Goal: Information Seeking & Learning: Learn about a topic

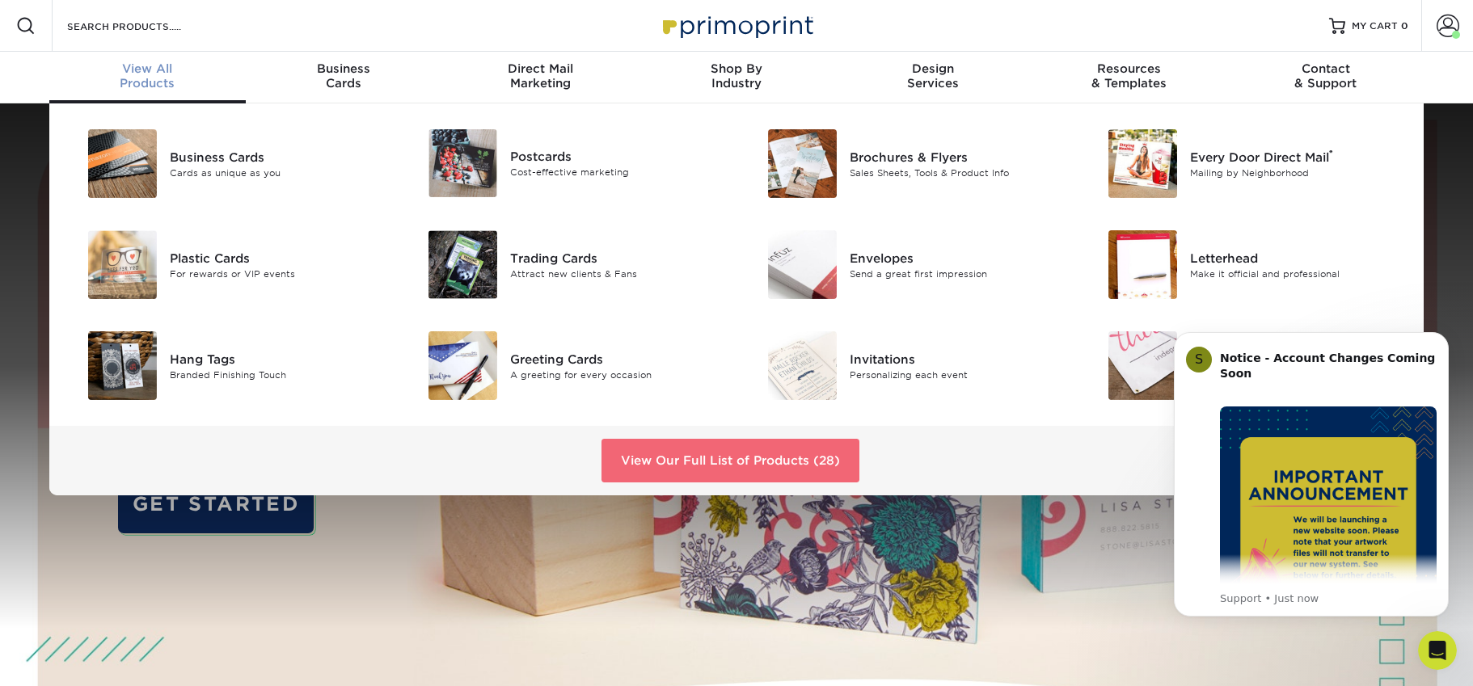
click at [746, 468] on link "View Our Full List of Products (28)" at bounding box center [731, 461] width 258 height 44
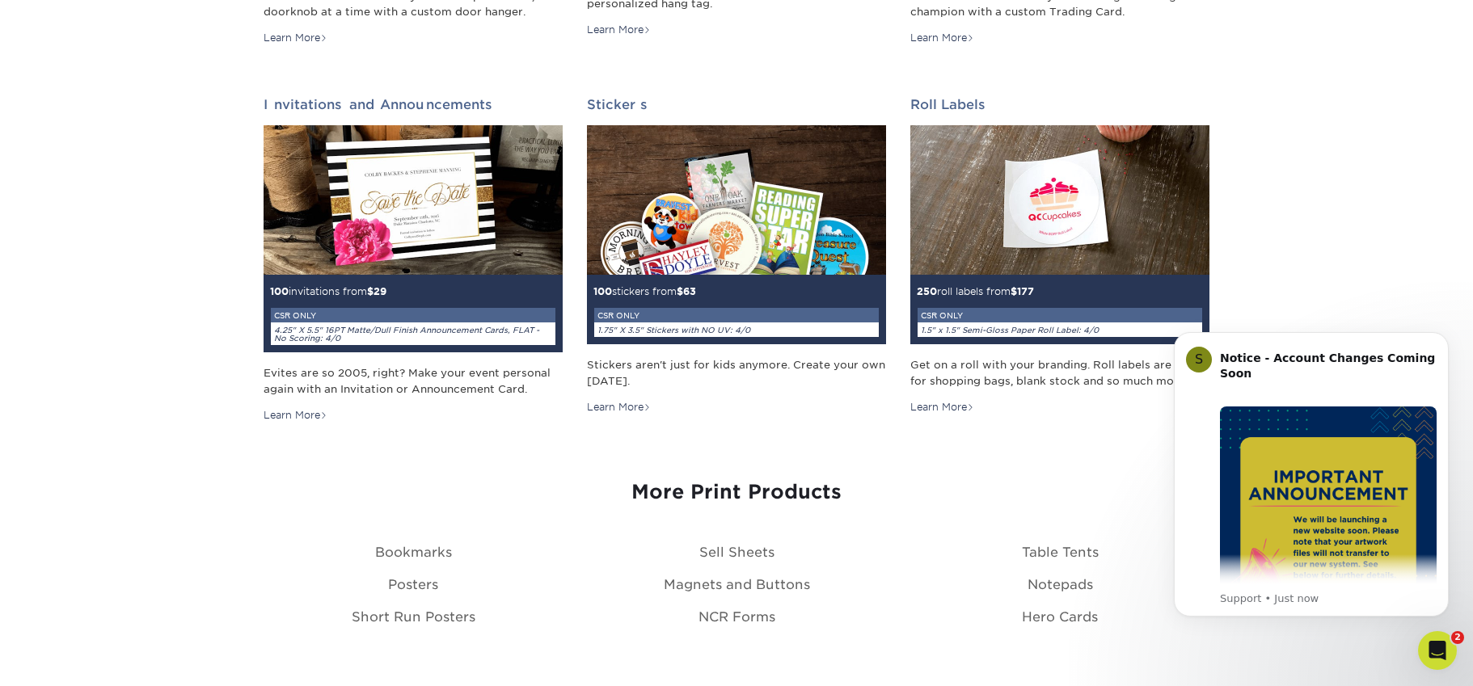
scroll to position [1793, 0]
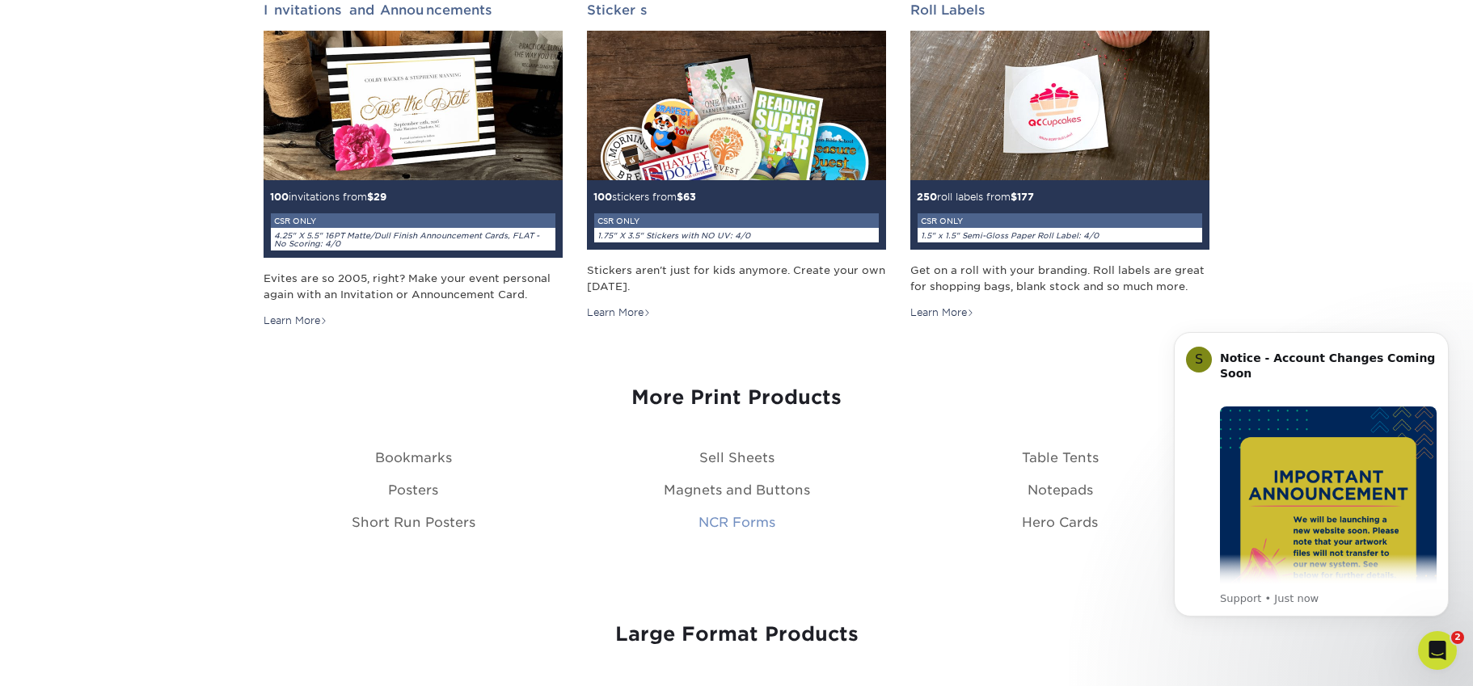
click at [714, 524] on link "NCR Forms" at bounding box center [737, 522] width 77 height 15
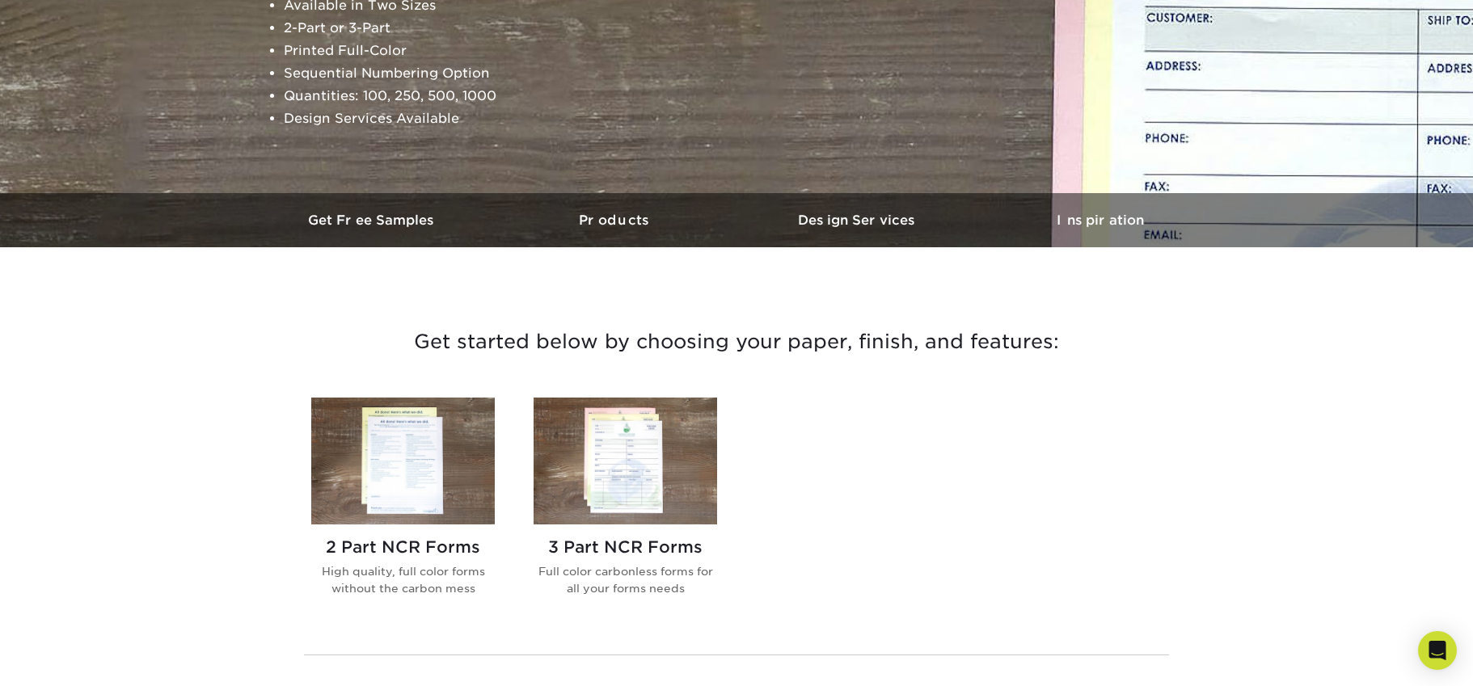
scroll to position [492, 0]
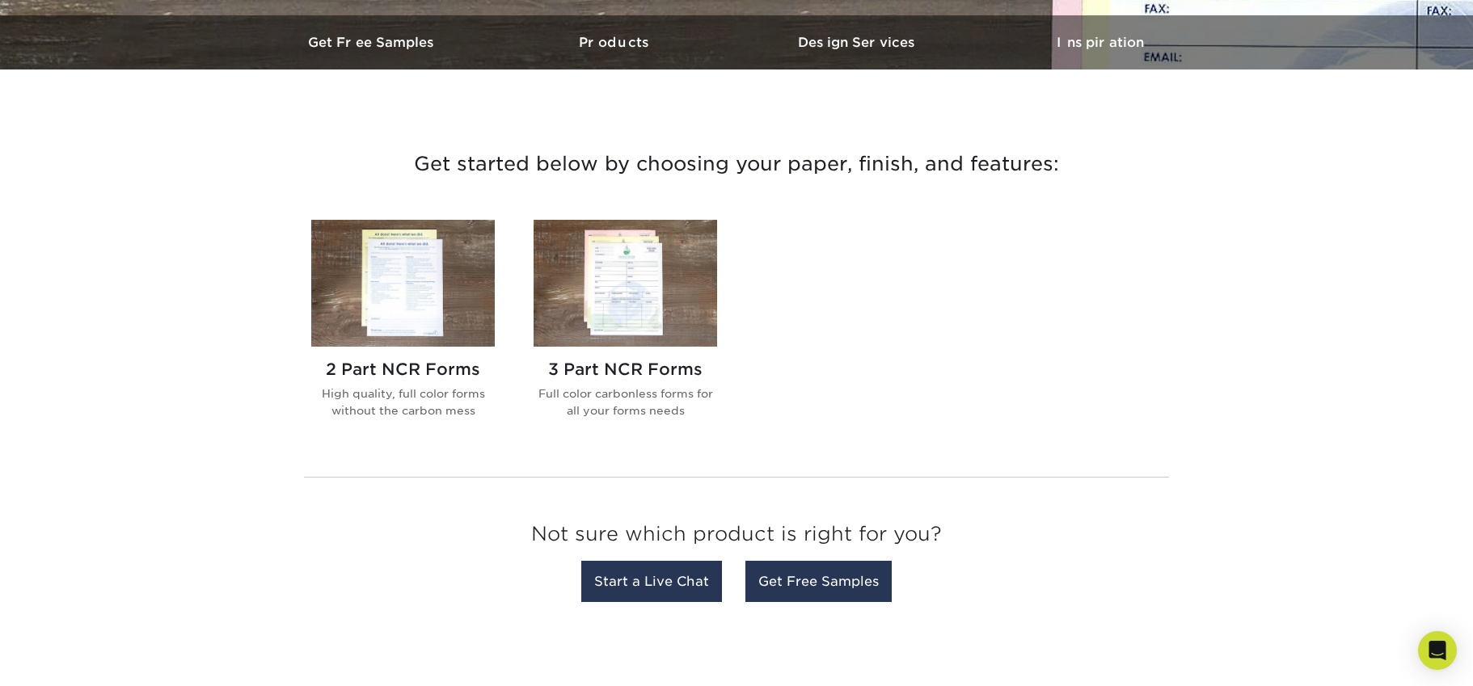
click at [585, 315] on img at bounding box center [626, 283] width 184 height 127
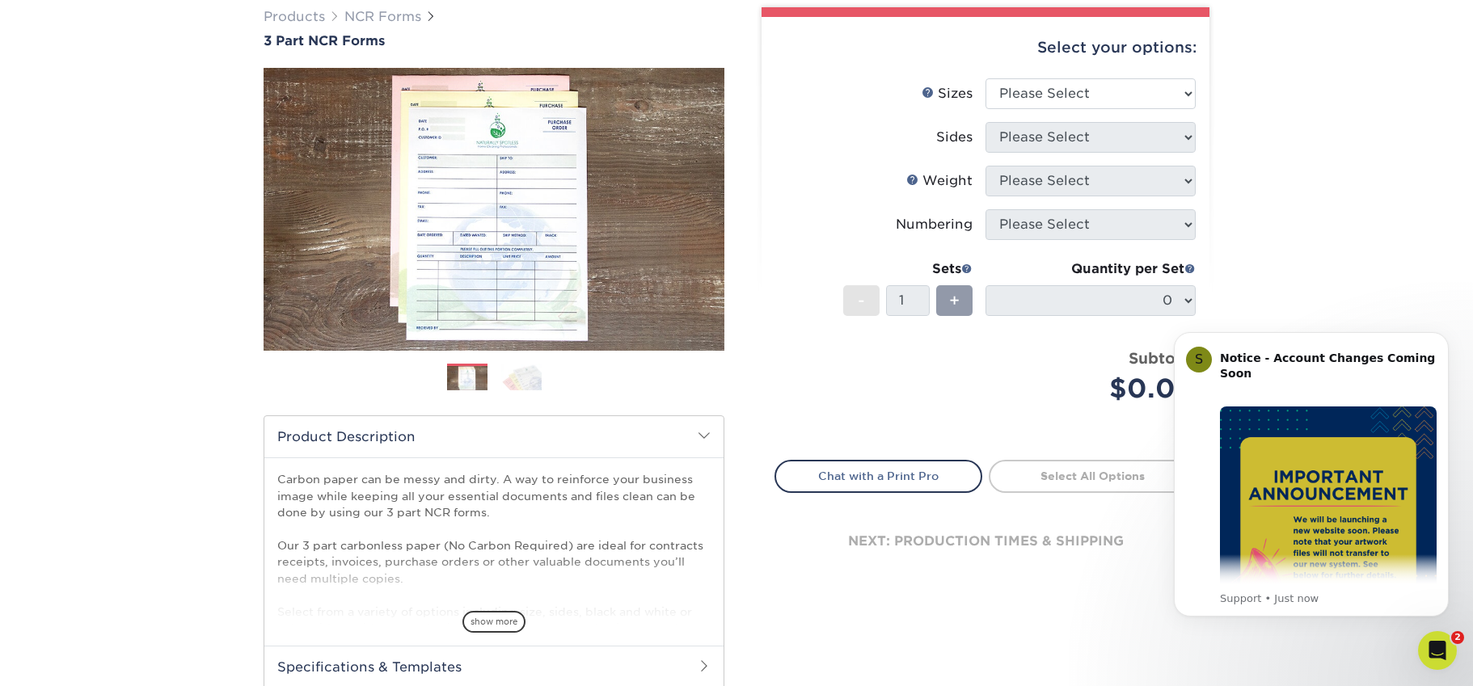
scroll to position [226, 0]
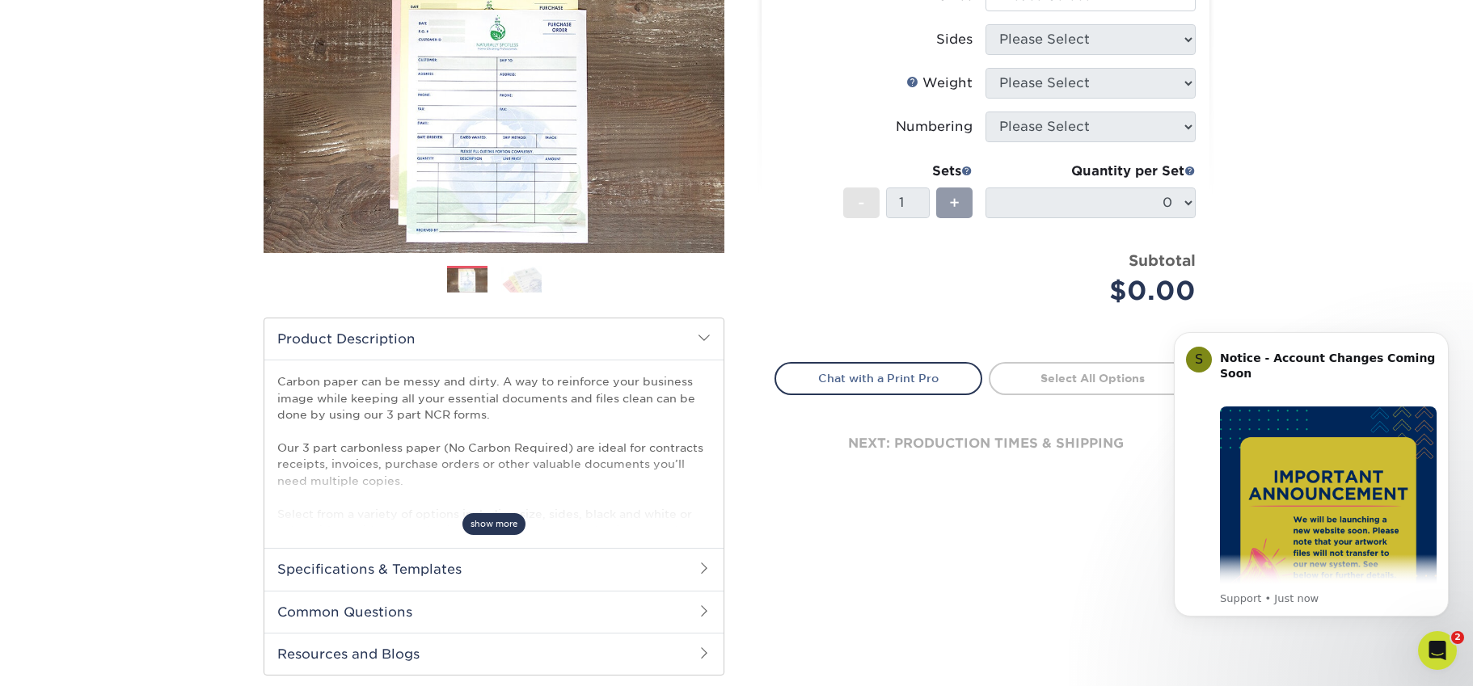
click at [496, 525] on span "show more" at bounding box center [493, 524] width 63 height 22
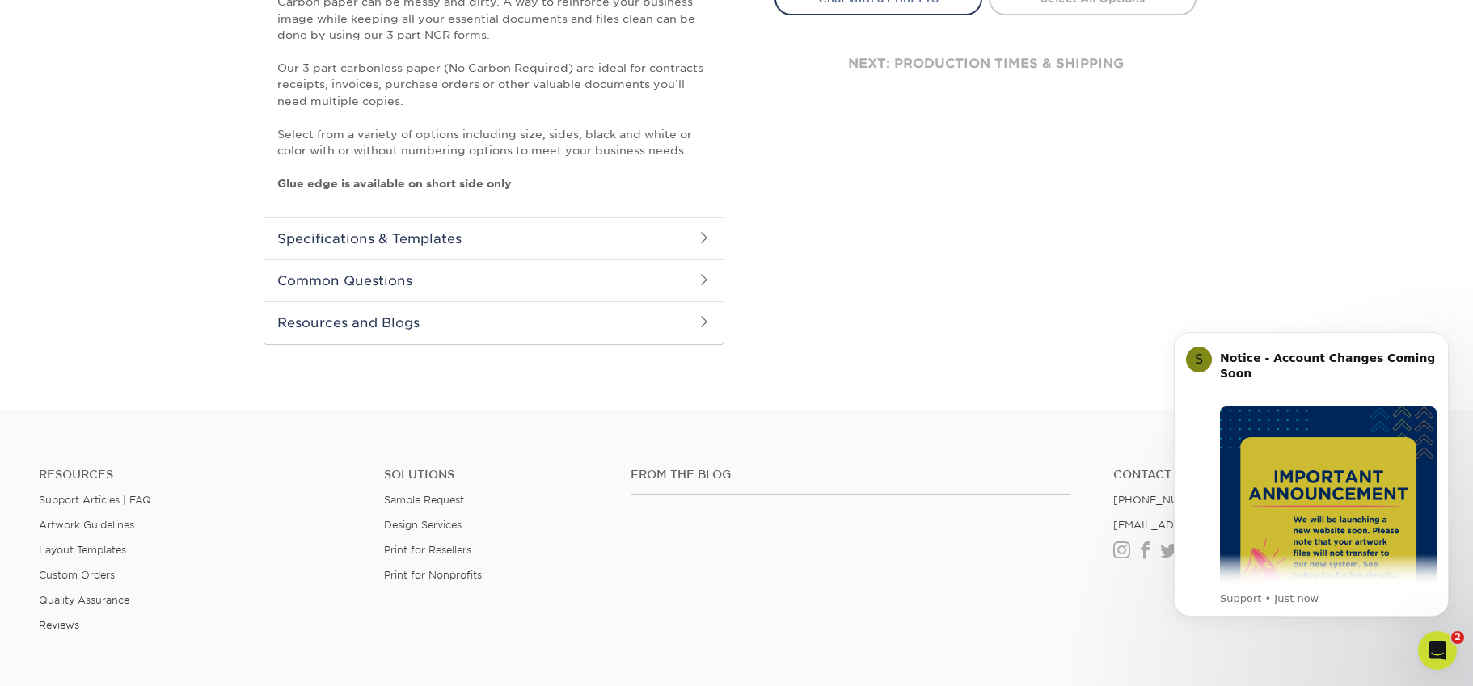
scroll to position [435, 0]
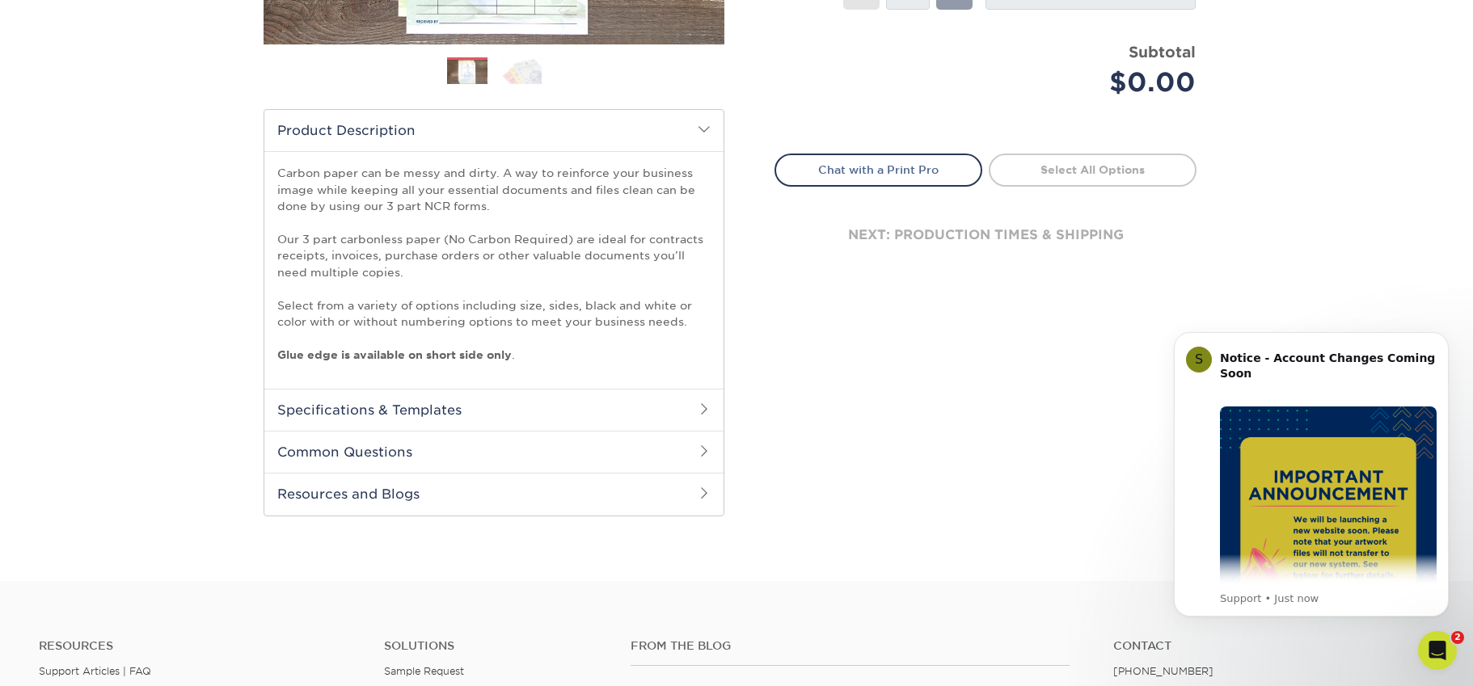
click at [488, 492] on h2 "Resources and Blogs" at bounding box center [493, 494] width 459 height 42
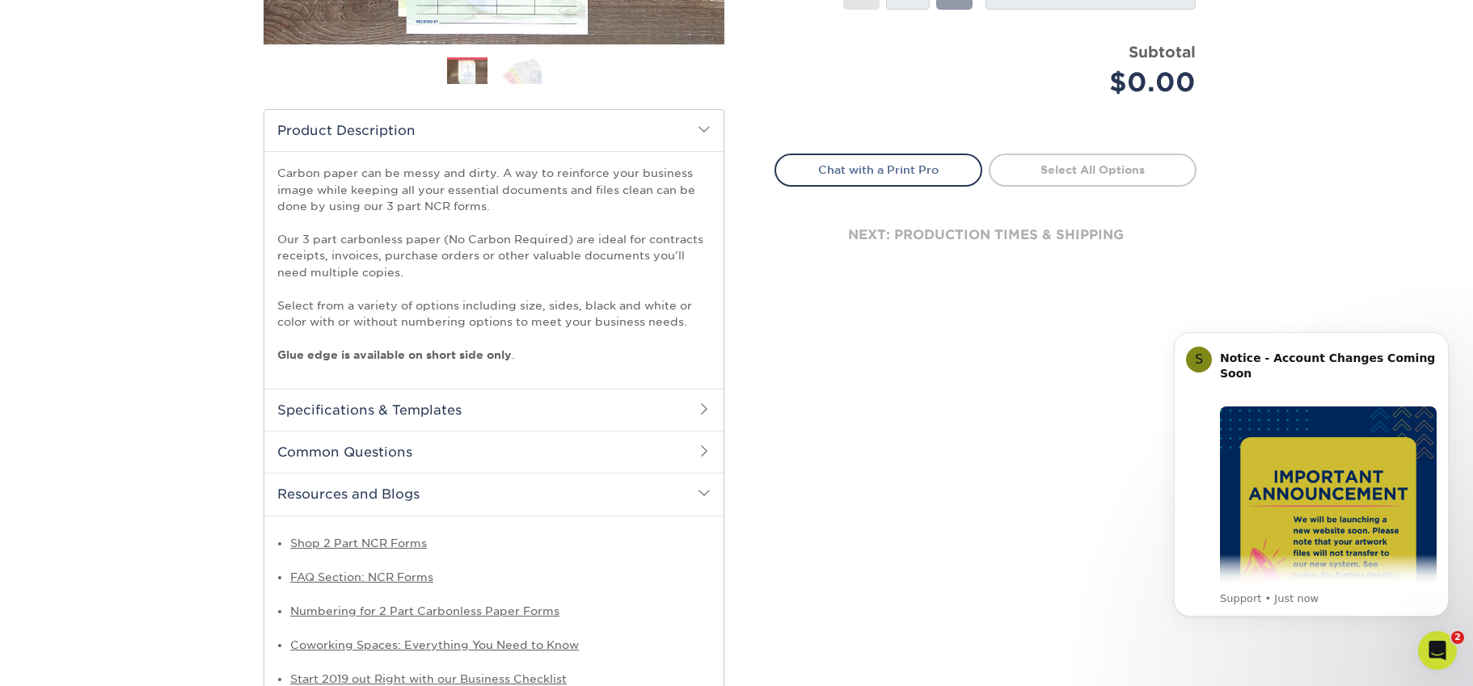
scroll to position [598, 0]
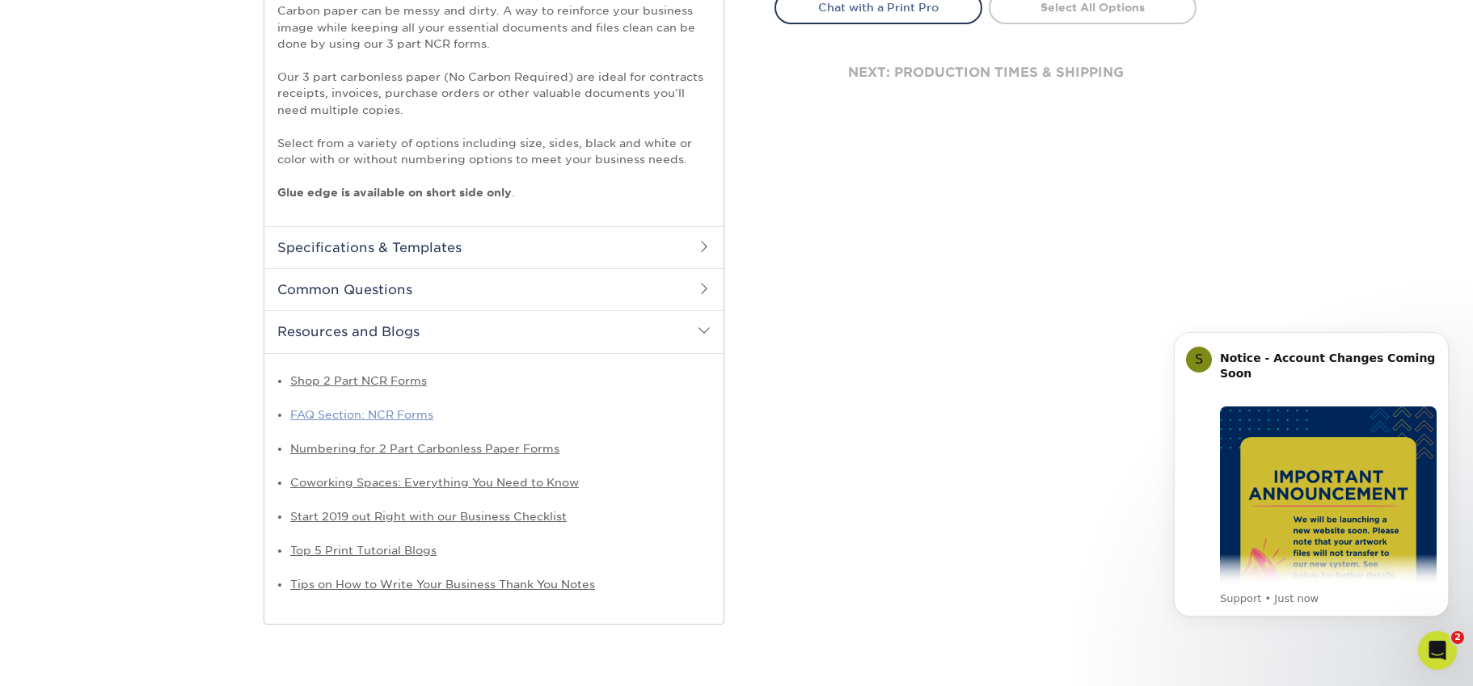
click at [378, 412] on link "FAQ Section: NCR Forms" at bounding box center [361, 414] width 143 height 13
